Goal: Task Accomplishment & Management: Manage account settings

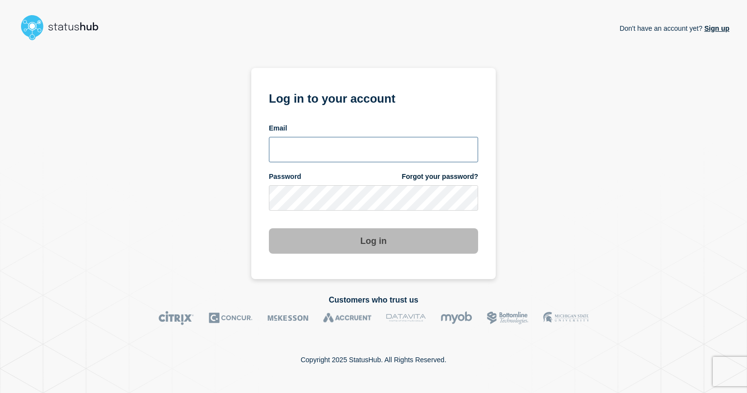
type input "[EMAIL_ADDRESS][PERSON_NAME][DOMAIN_NAME]"
click at [379, 236] on button "Log in" at bounding box center [373, 240] width 209 height 25
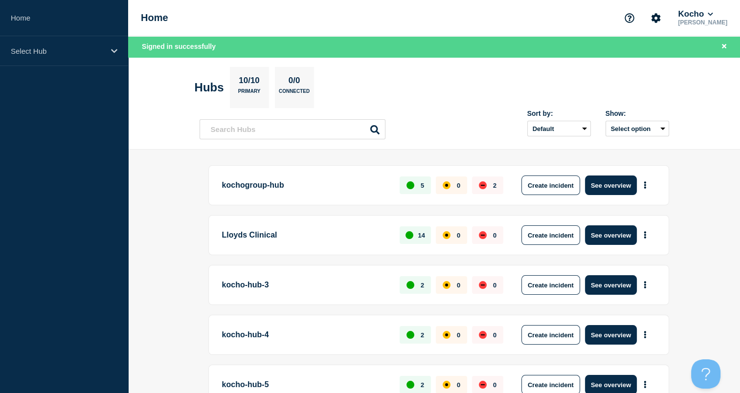
click at [119, 56] on div "Select Hub" at bounding box center [64, 51] width 128 height 30
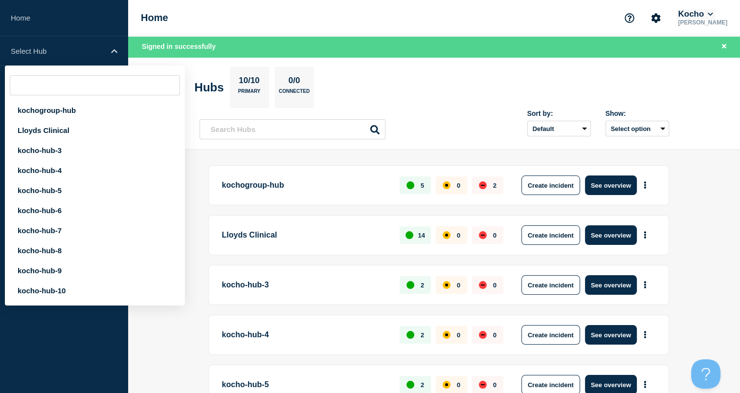
click at [713, 16] on icon at bounding box center [709, 14] width 5 height 6
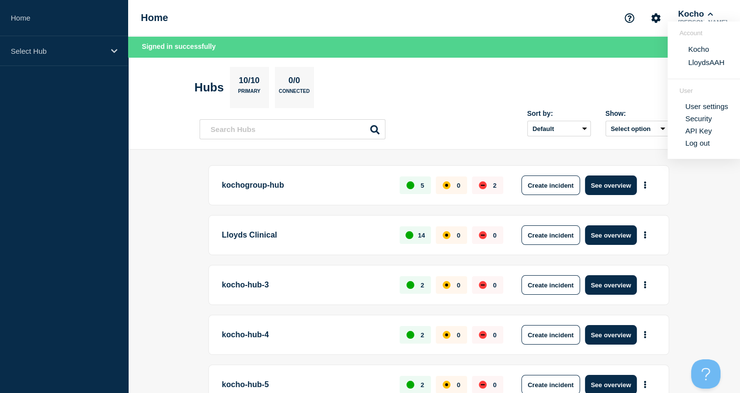
click at [450, 57] on header "Hubs 10/10 Primary 0/0 Connected Sort by: Default Last added Last updated Most …" at bounding box center [433, 103] width 611 height 93
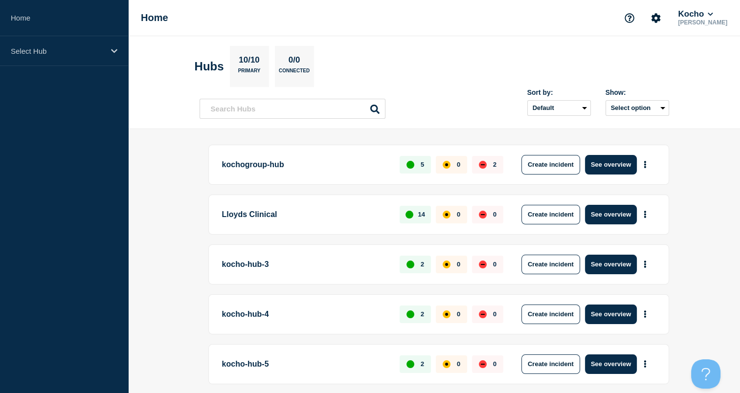
click at [467, 84] on section "Hubs 10/10 Primary 0/0 Connected" at bounding box center [434, 66] width 479 height 41
drag, startPoint x: 471, startPoint y: 88, endPoint x: 464, endPoint y: 83, distance: 8.4
click at [464, 83] on section "Hubs 10/10 Primary 0/0 Connected" at bounding box center [434, 66] width 479 height 41
click at [485, 98] on div "Sort by: Default Last added Last updated Most active A-Z Show: Select option" at bounding box center [433, 104] width 469 height 29
drag, startPoint x: 465, startPoint y: 102, endPoint x: 455, endPoint y: 102, distance: 9.8
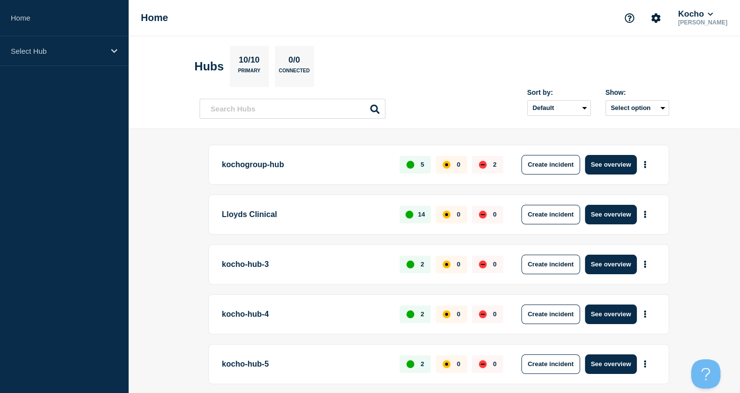
click at [455, 102] on div "Sort by: Default Last added Last updated Most active A-Z Show: Select option" at bounding box center [433, 104] width 469 height 29
click at [639, 98] on div "Show: Select option" at bounding box center [637, 101] width 64 height 27
click at [634, 105] on button "Select option" at bounding box center [637, 108] width 64 height 16
click at [600, 144] on input "openIncidentsHubs checkbox" at bounding box center [599, 143] width 6 height 6
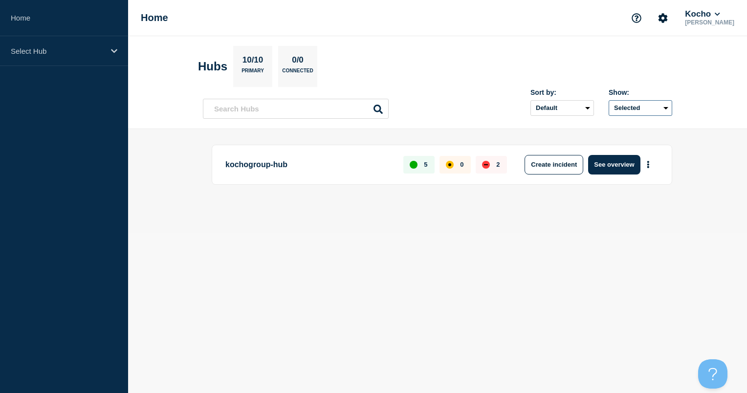
click at [620, 111] on button "Selected" at bounding box center [641, 108] width 64 height 16
click at [603, 129] on input "all checkbox" at bounding box center [602, 130] width 6 height 6
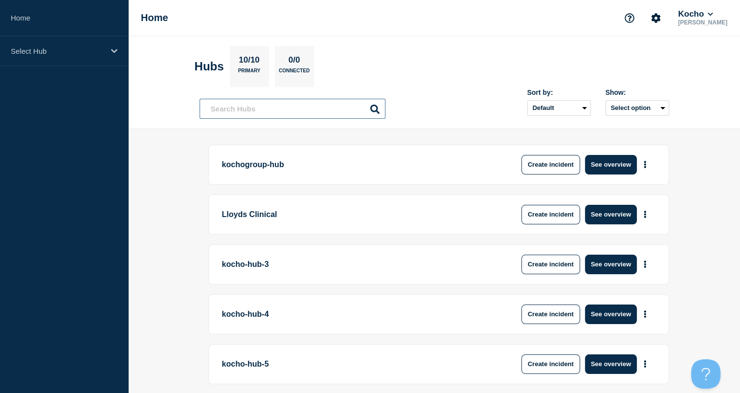
click at [312, 108] on input "text" at bounding box center [292, 109] width 186 height 20
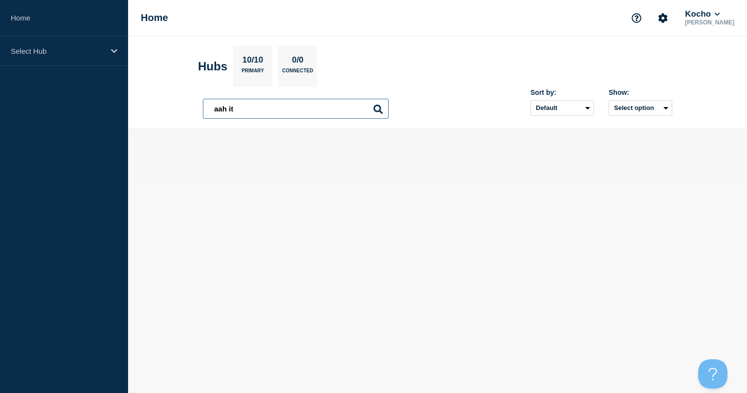
type input "aah it"
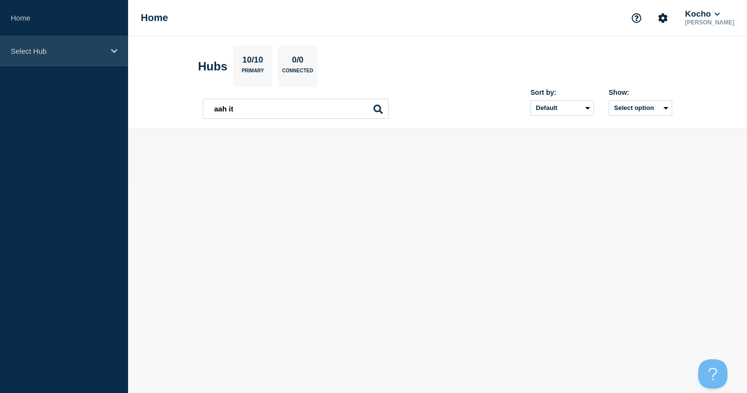
click at [113, 52] on icon at bounding box center [114, 50] width 6 height 7
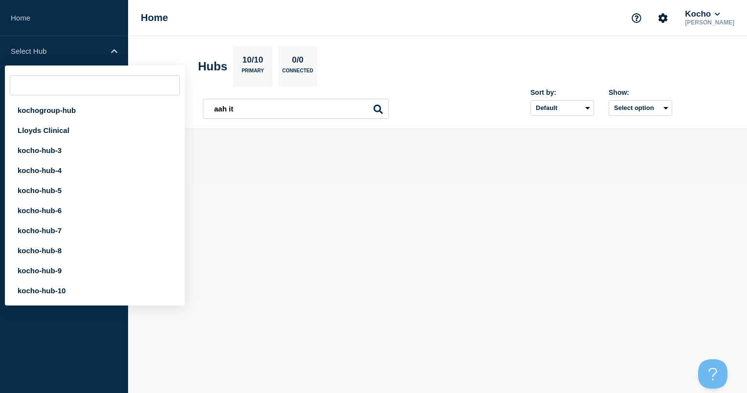
click at [54, 86] on input "text" at bounding box center [95, 85] width 170 height 20
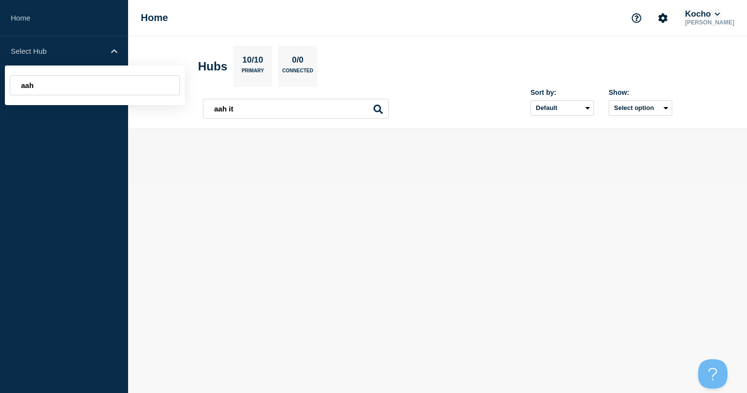
type input "aah"
click at [719, 14] on icon at bounding box center [717, 14] width 5 height 3
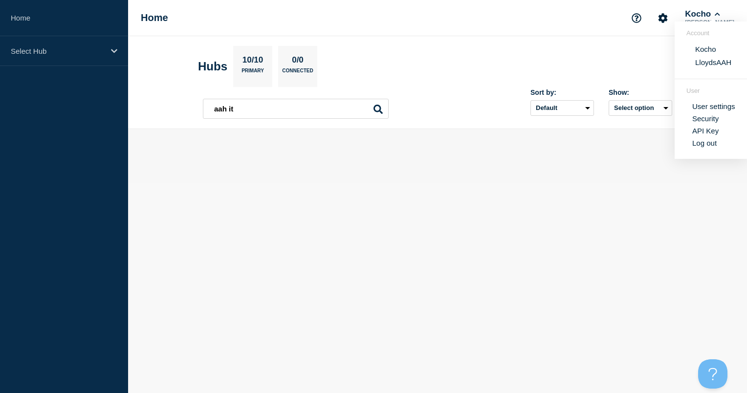
click at [709, 65] on button "LloydsAAH" at bounding box center [713, 62] width 42 height 9
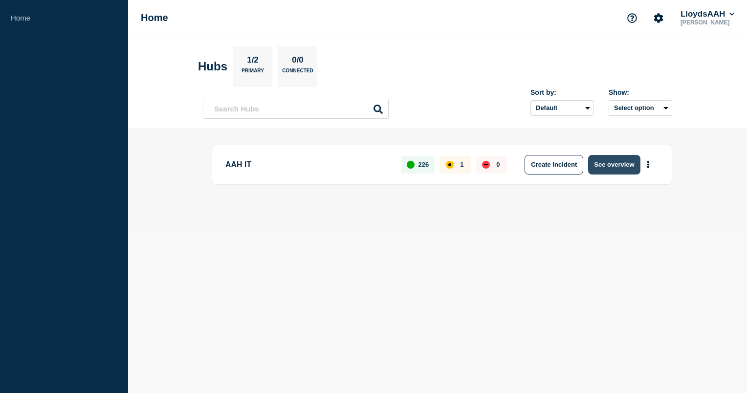
click at [622, 161] on button "See overview" at bounding box center [614, 165] width 52 height 20
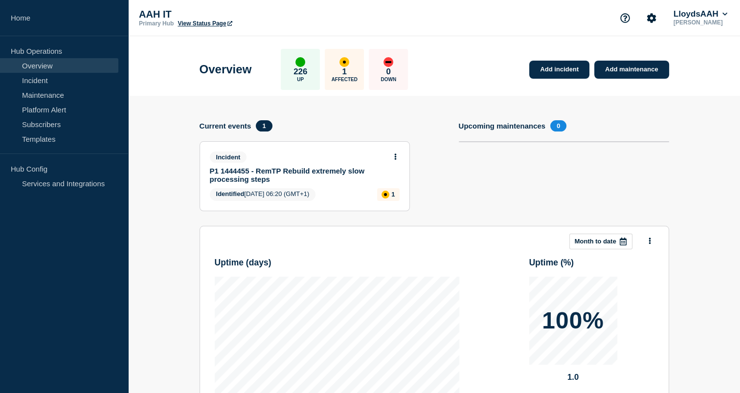
click at [287, 170] on link "P1 1444455 - RemTP Rebuild extremely slow processing steps" at bounding box center [298, 175] width 176 height 17
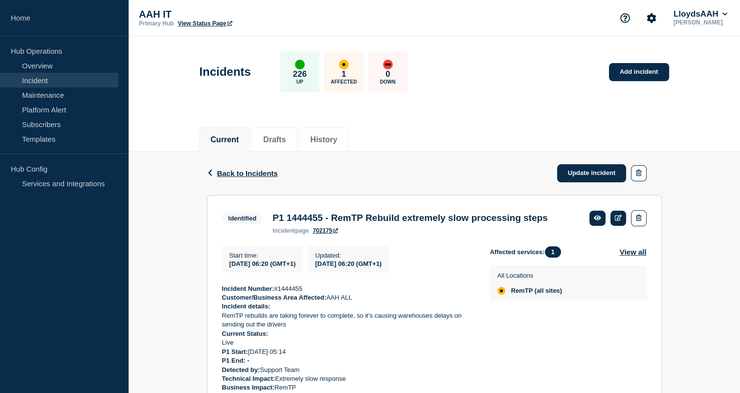
click at [167, 315] on div "Back Back to Incidents Update incident Identified P1 1444455 - RemTP Rebuild ex…" at bounding box center [433, 328] width 611 height 352
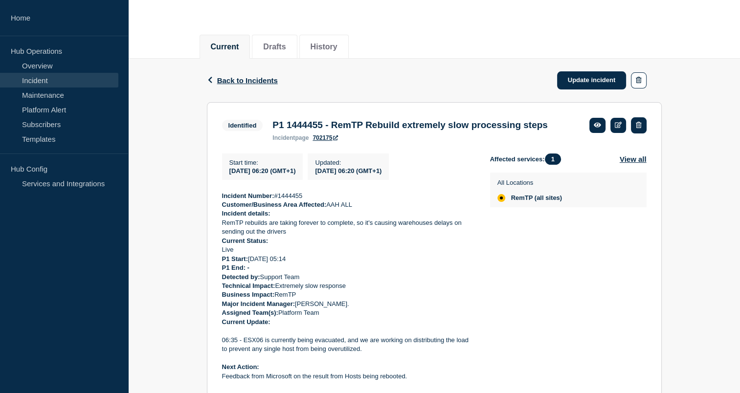
scroll to position [93, 0]
click at [620, 123] on icon at bounding box center [617, 124] width 7 height 6
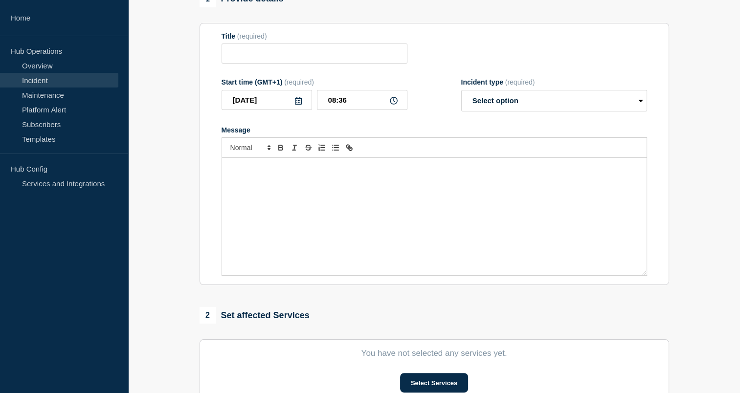
type input "P1 1444455 - RemTP Rebuild extremely slow processing steps"
type input "06:20"
select select "identified"
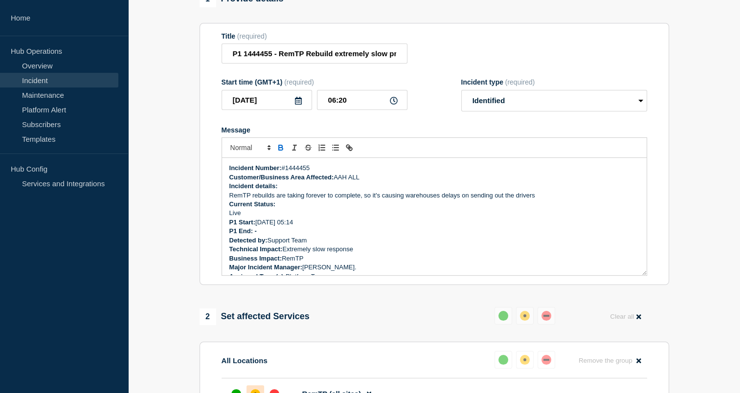
scroll to position [10, 0]
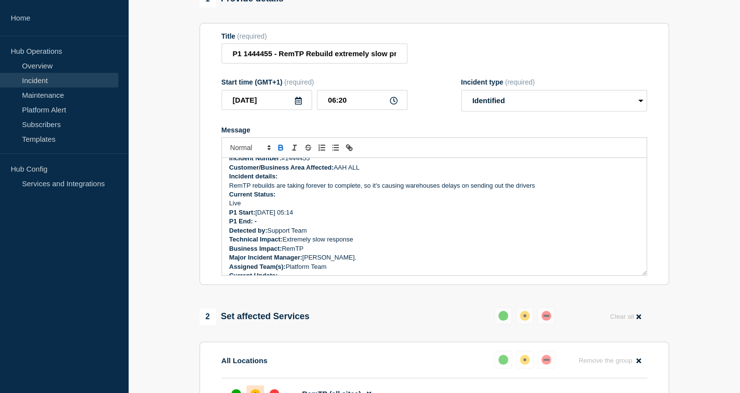
click at [368, 235] on p "Detected by: Support Team" at bounding box center [434, 230] width 410 height 9
click at [642, 111] on select "Select option Investigating Identified Monitoring Resolved" at bounding box center [554, 101] width 186 height 22
click at [417, 226] on p "P1 End: -" at bounding box center [434, 221] width 410 height 9
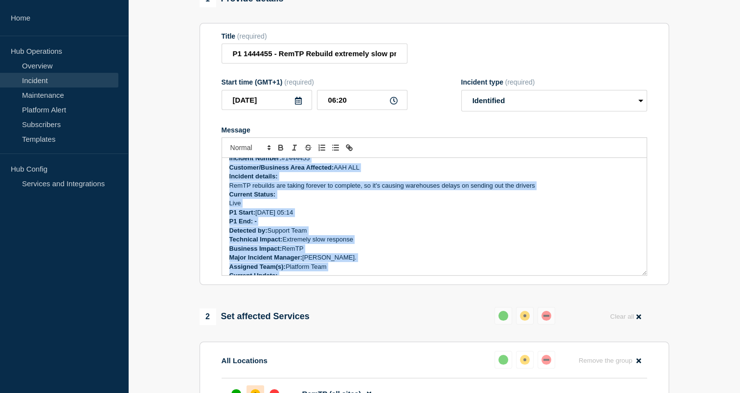
copy div "Incident Number: #1444455 Customer/Business Area Affected: AAH ALL Incident det…"
click at [339, 226] on p "P1 End: -" at bounding box center [434, 221] width 410 height 9
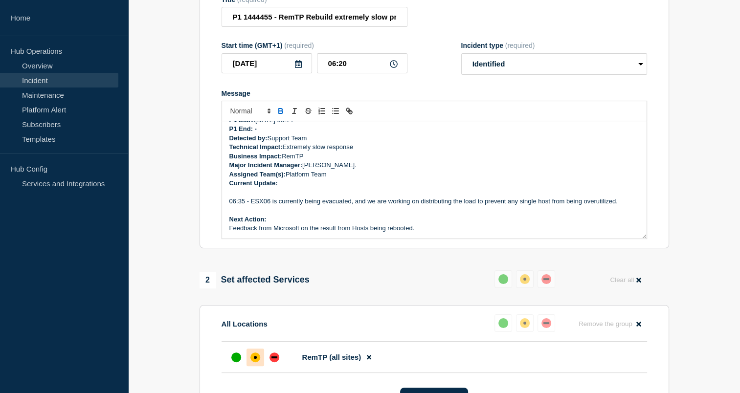
scroll to position [129, 0]
click at [278, 198] on p "Message" at bounding box center [434, 193] width 410 height 9
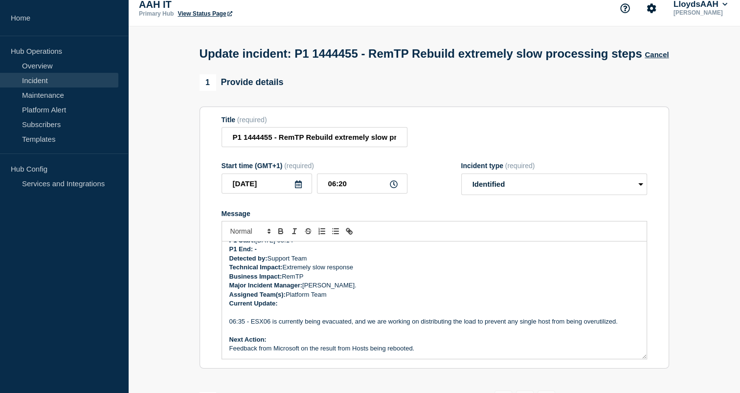
scroll to position [23, 0]
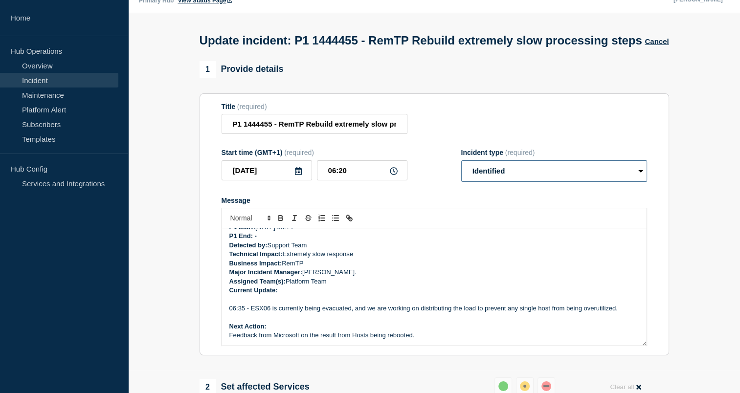
click at [488, 182] on select "Select option Investigating Identified Monitoring Resolved" at bounding box center [554, 171] width 186 height 22
click at [421, 226] on div "Message Incident Number: #1444455 Customer/Business Area Affected: AAH ALL Inci…" at bounding box center [433, 271] width 425 height 150
click at [162, 316] on section "1 Provide details Title (required) P1 1444455 - RemTP Rebuild extremely slow pr…" at bounding box center [433, 366] width 611 height 611
click at [127, 338] on aside "Home Hub Operations Overview Incident Maintenance Platform Alert Subscribers Te…" at bounding box center [64, 196] width 128 height 393
click at [172, 323] on section "1 Provide details Title (required) P1 1444455 - RemTP Rebuild extremely slow pr…" at bounding box center [433, 366] width 611 height 611
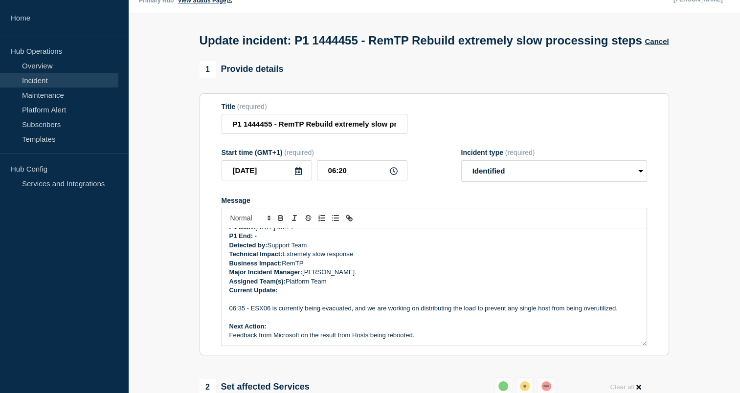
click at [350, 286] on p "Assigned Team(s): Platform Team" at bounding box center [434, 281] width 410 height 9
drag, startPoint x: 296, startPoint y: 313, endPoint x: 266, endPoint y: 312, distance: 29.9
click at [266, 294] on strong "Current Update:" at bounding box center [253, 289] width 48 height 7
click at [184, 332] on section "1 Provide details Title (required) P1 1444455 - RemTP Rebuild extremely slow pr…" at bounding box center [433, 366] width 611 height 611
drag, startPoint x: 185, startPoint y: 309, endPoint x: 170, endPoint y: 313, distance: 15.6
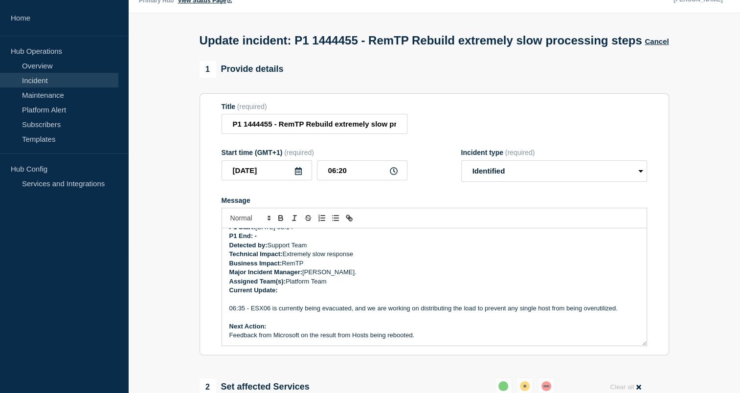
click at [170, 313] on section "1 Provide details Title (required) P1 1444455 - RemTP Rebuild extremely slow pr…" at bounding box center [433, 366] width 611 height 611
click at [182, 341] on section "1 Provide details Title (required) P1 1444455 - RemTP Rebuild extremely slow pr…" at bounding box center [433, 366] width 611 height 611
click at [682, 278] on section "1 Provide details Title (required) P1 1444455 - RemTP Rebuild extremely slow pr…" at bounding box center [433, 366] width 611 height 611
click at [258, 294] on strong "Current Update:" at bounding box center [253, 289] width 48 height 7
click at [152, 325] on section "1 Provide details Title (required) P1 1444455 - RemTP Rebuild extremely slow pr…" at bounding box center [433, 366] width 611 height 611
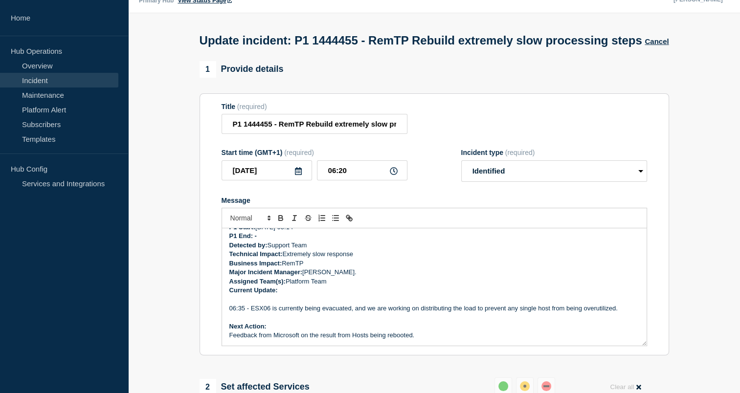
click at [136, 352] on section "1 Provide details Title (required) P1 1444455 - RemTP Rebuild extremely slow pr…" at bounding box center [433, 366] width 611 height 611
drag, startPoint x: 149, startPoint y: 318, endPoint x: 115, endPoint y: 319, distance: 33.2
click at [115, 319] on aside "Home Hub Operations Overview Incident Maintenance Platform Alert Subscribers Te…" at bounding box center [64, 196] width 128 height 393
drag, startPoint x: 157, startPoint y: 311, endPoint x: 135, endPoint y: 314, distance: 22.7
click at [135, 314] on section "1 Provide details Title (required) P1 1444455 - RemTP Rebuild extremely slow pr…" at bounding box center [433, 366] width 611 height 611
